Goal: Information Seeking & Learning: Learn about a topic

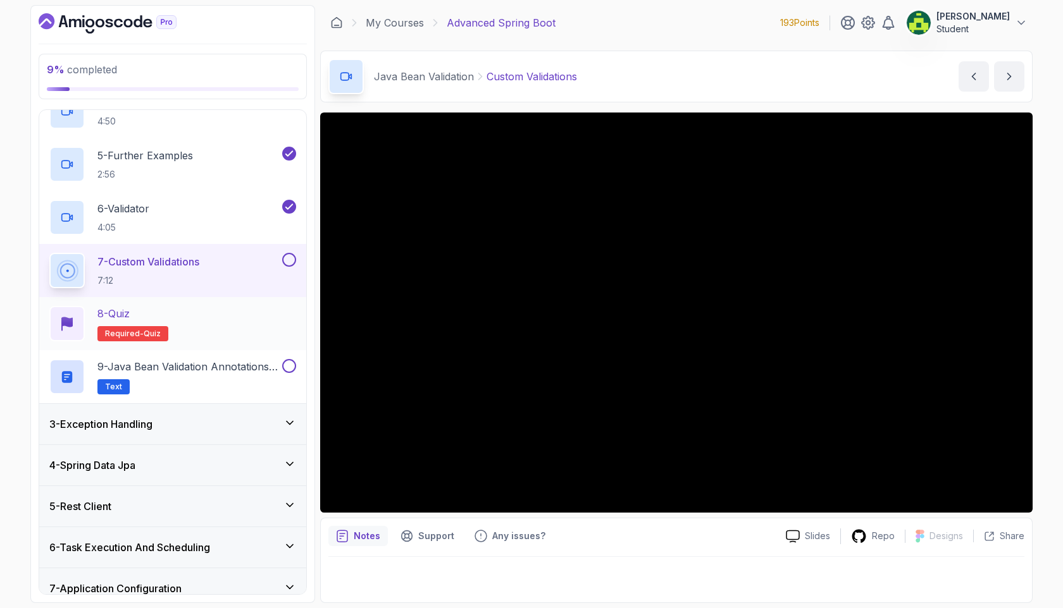
scroll to position [255, 0]
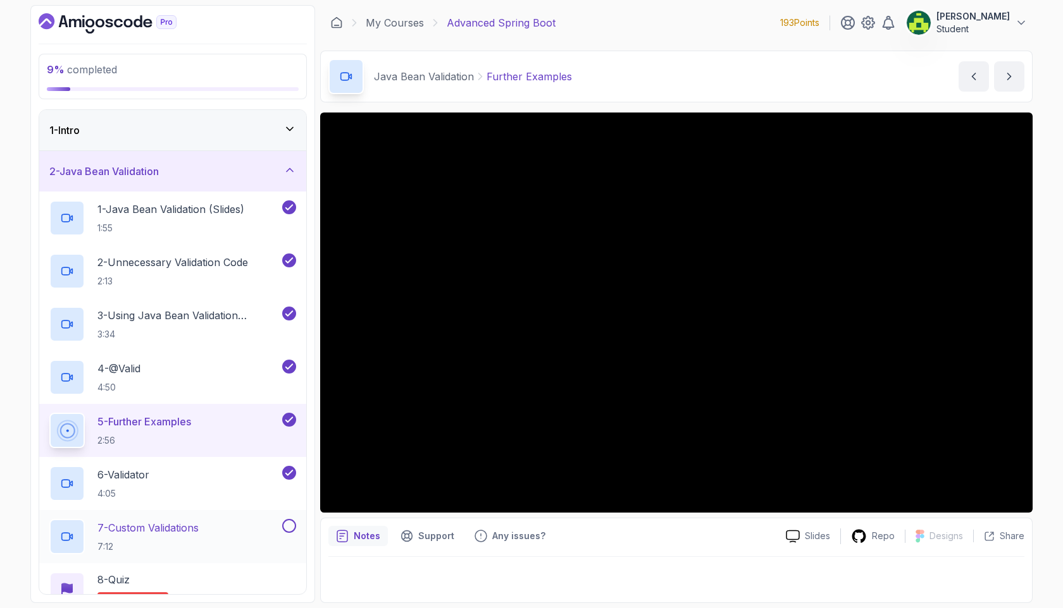
click at [196, 515] on div "7 - Custom Validations 7:12" at bounding box center [172, 536] width 267 height 53
click at [195, 538] on h2 "7 - Custom Validations 7:12" at bounding box center [147, 537] width 101 height 33
